Goal: Find contact information: Find contact information

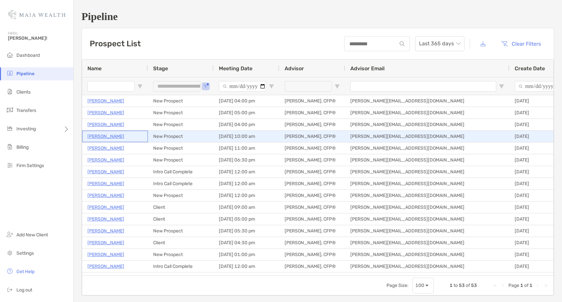
click at [106, 137] on p "[PERSON_NAME]" at bounding box center [105, 136] width 37 height 8
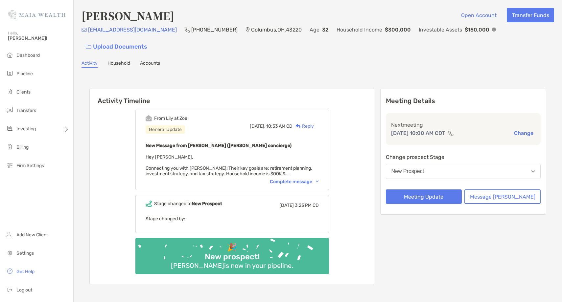
click at [307, 179] on div "Complete message" at bounding box center [294, 182] width 49 height 6
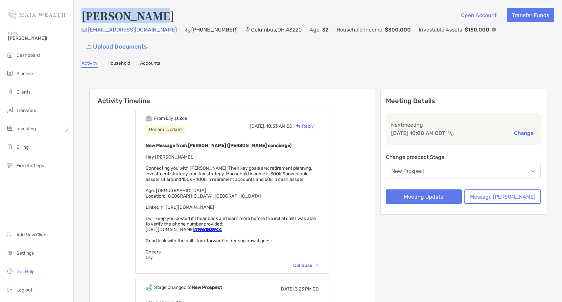
drag, startPoint x: 149, startPoint y: 16, endPoint x: 78, endPoint y: 21, distance: 71.2
click at [78, 20] on div "[PERSON_NAME] Open Account Transfer Funds [EMAIL_ADDRESS][DOMAIN_NAME] (419) 61…" at bounding box center [318, 196] width 488 height 392
copy h4 "[PERSON_NAME]"
click at [236, 192] on span "Hey [PERSON_NAME], Connecting you with [PERSON_NAME]! Their key goals are: reti…" at bounding box center [231, 207] width 170 height 106
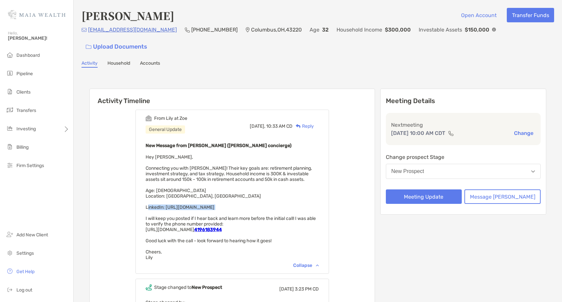
click at [236, 192] on span "Hey [PERSON_NAME], Connecting you with [PERSON_NAME]! Their key goals are: reti…" at bounding box center [231, 207] width 170 height 106
click at [176, 193] on span "Hey [PERSON_NAME], Connecting you with [PERSON_NAME]! Their key goals are: reti…" at bounding box center [231, 207] width 170 height 106
drag, startPoint x: 176, startPoint y: 193, endPoint x: 294, endPoint y: 191, distance: 118.3
click at [294, 191] on div "New Message from [PERSON_NAME] ([PERSON_NAME] concierge) Hey [PERSON_NAME], Con…" at bounding box center [232, 201] width 173 height 119
copy span "[URL][DOMAIN_NAME]"
